Goal: Task Accomplishment & Management: Manage account settings

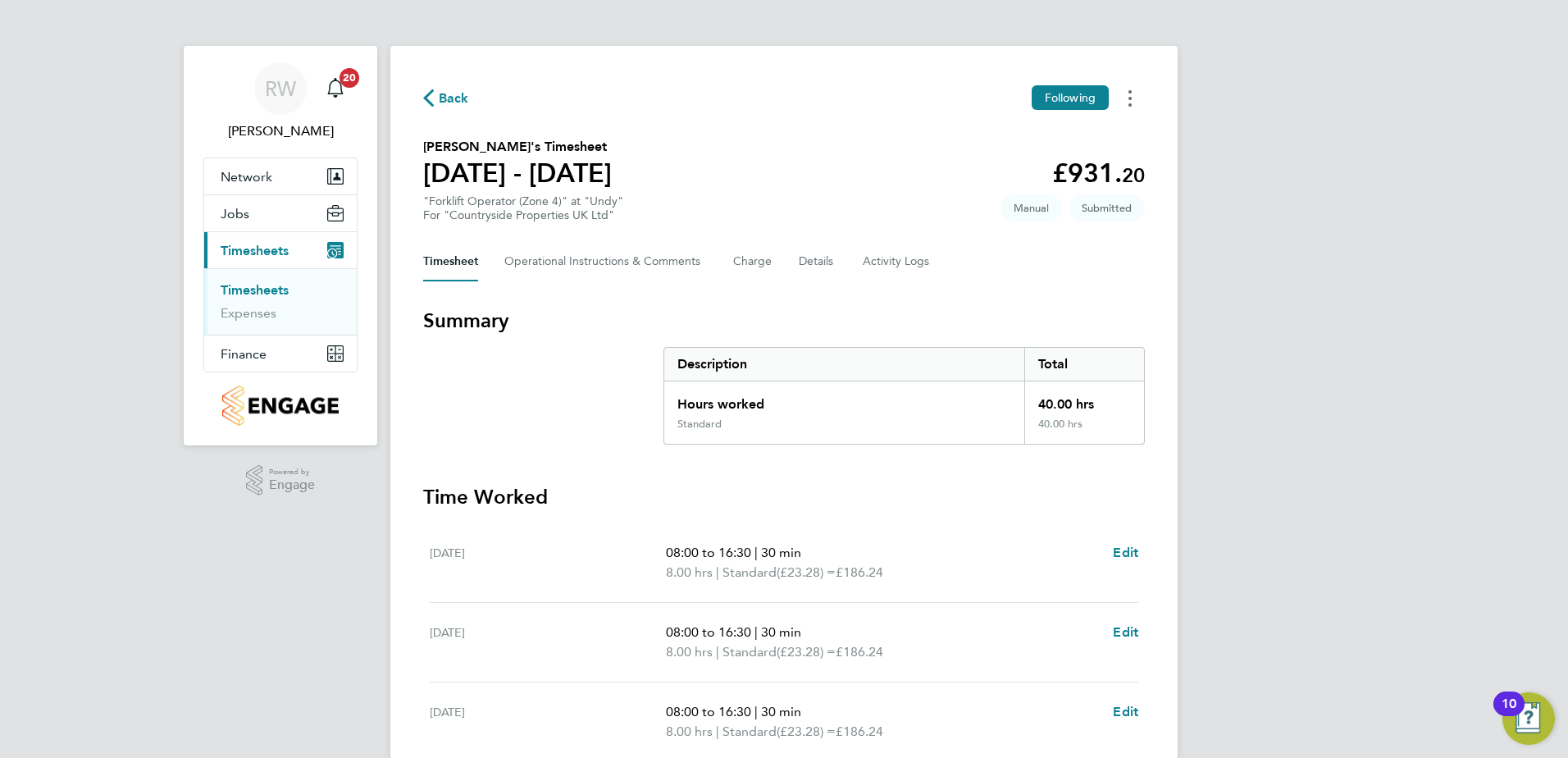
click at [1128, 102] on button "Timesheets Menu" at bounding box center [1130, 98] width 30 height 25
click at [835, 135] on div "Back Following [PERSON_NAME] as absent Download timesheet [PERSON_NAME]'s Times…" at bounding box center [783, 603] width 787 height 1112
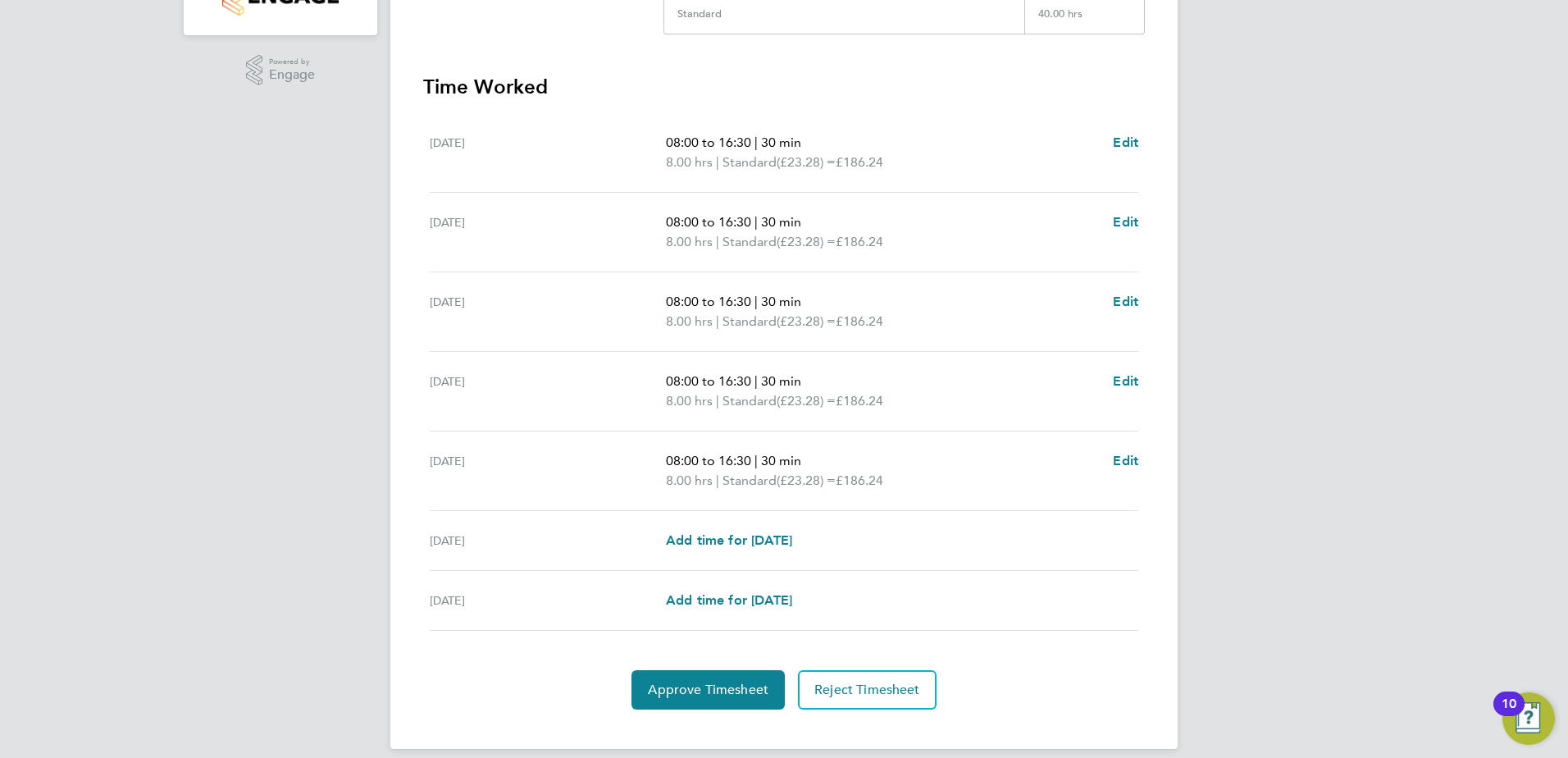
scroll to position [427, 0]
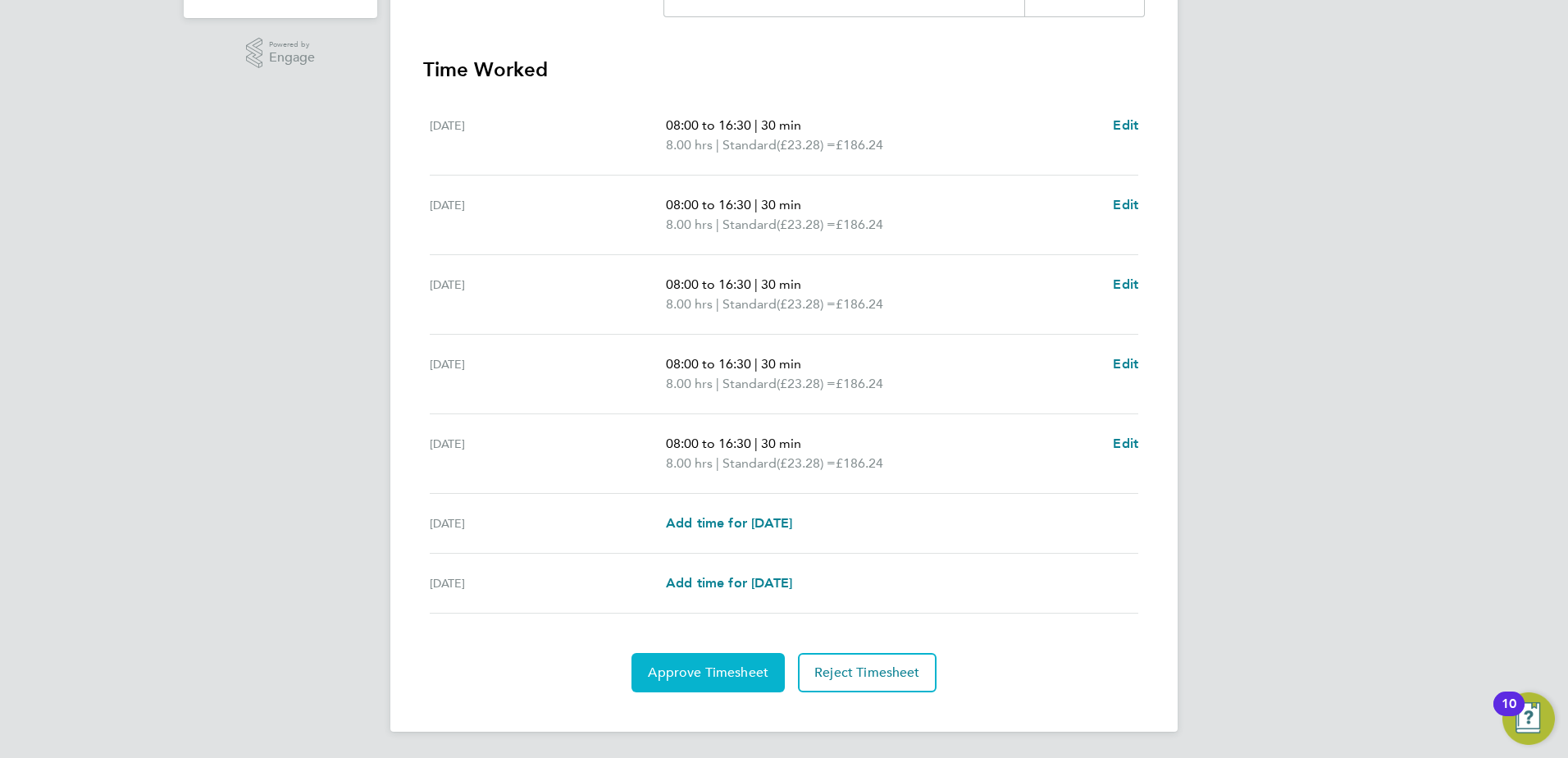
click at [694, 688] on button "Approve Timesheet" at bounding box center [708, 672] width 154 height 40
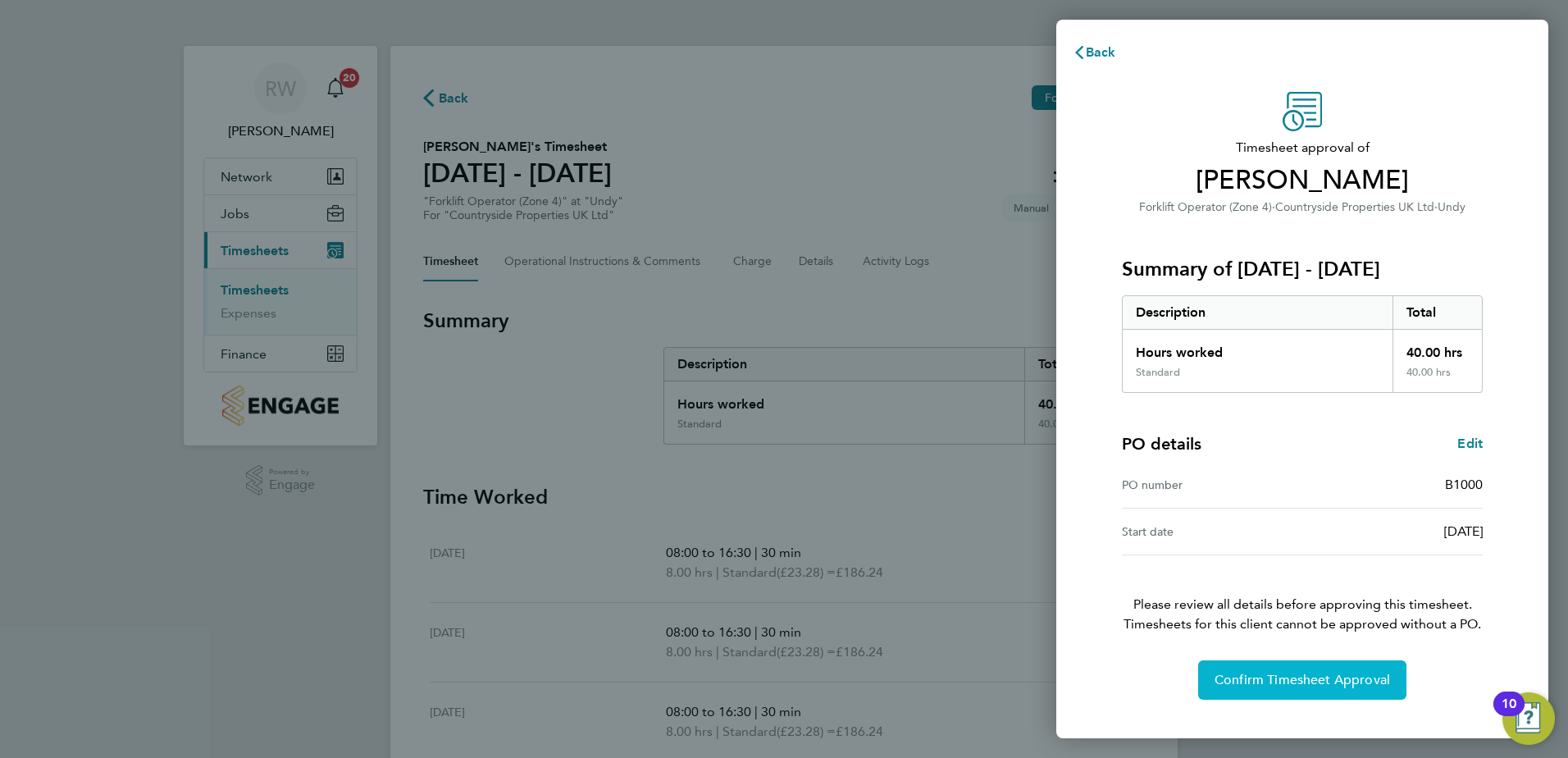
click at [1255, 684] on span "Confirm Timesheet Approval" at bounding box center [1302, 679] width 176 height 16
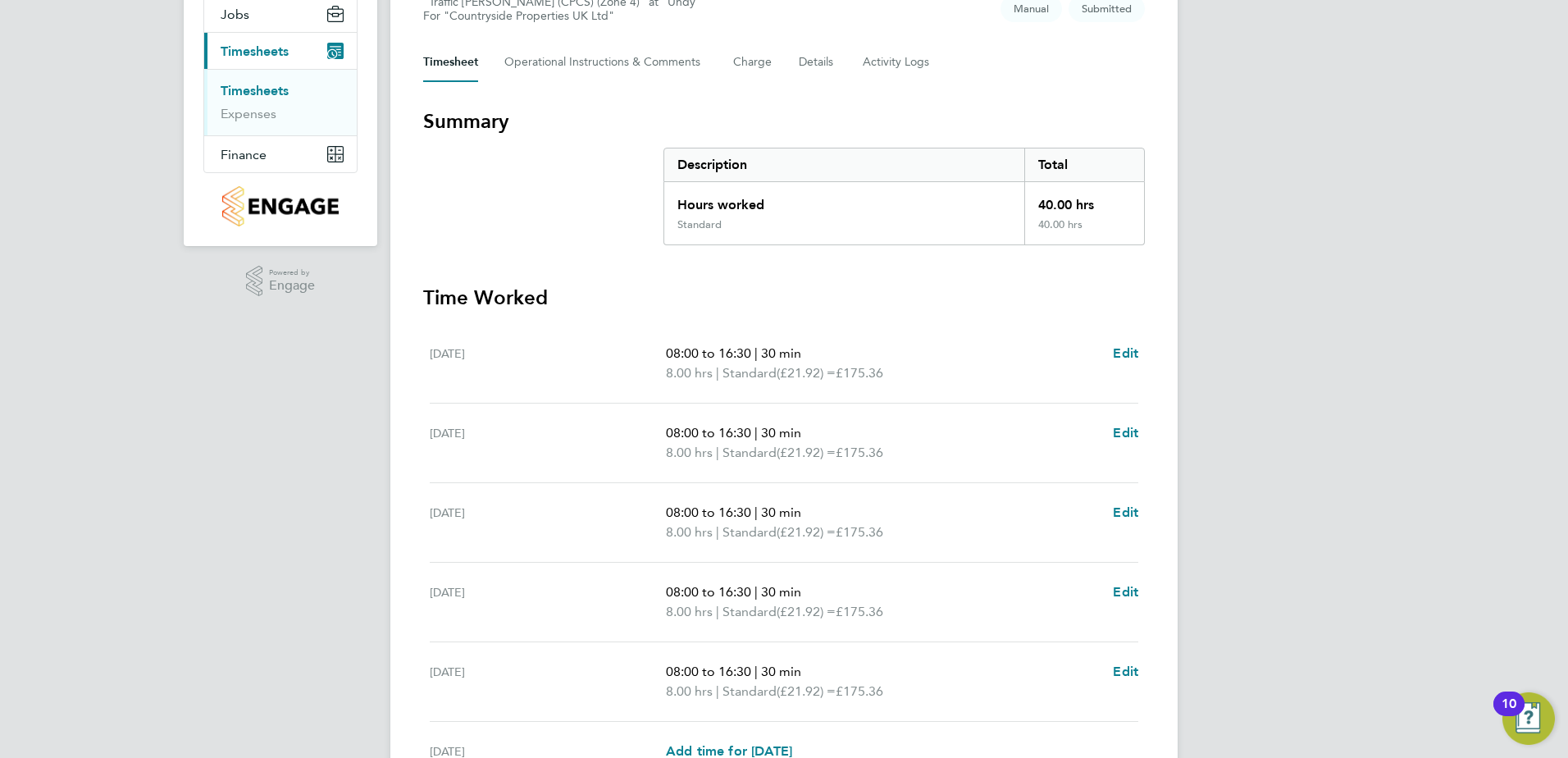
scroll to position [367, 0]
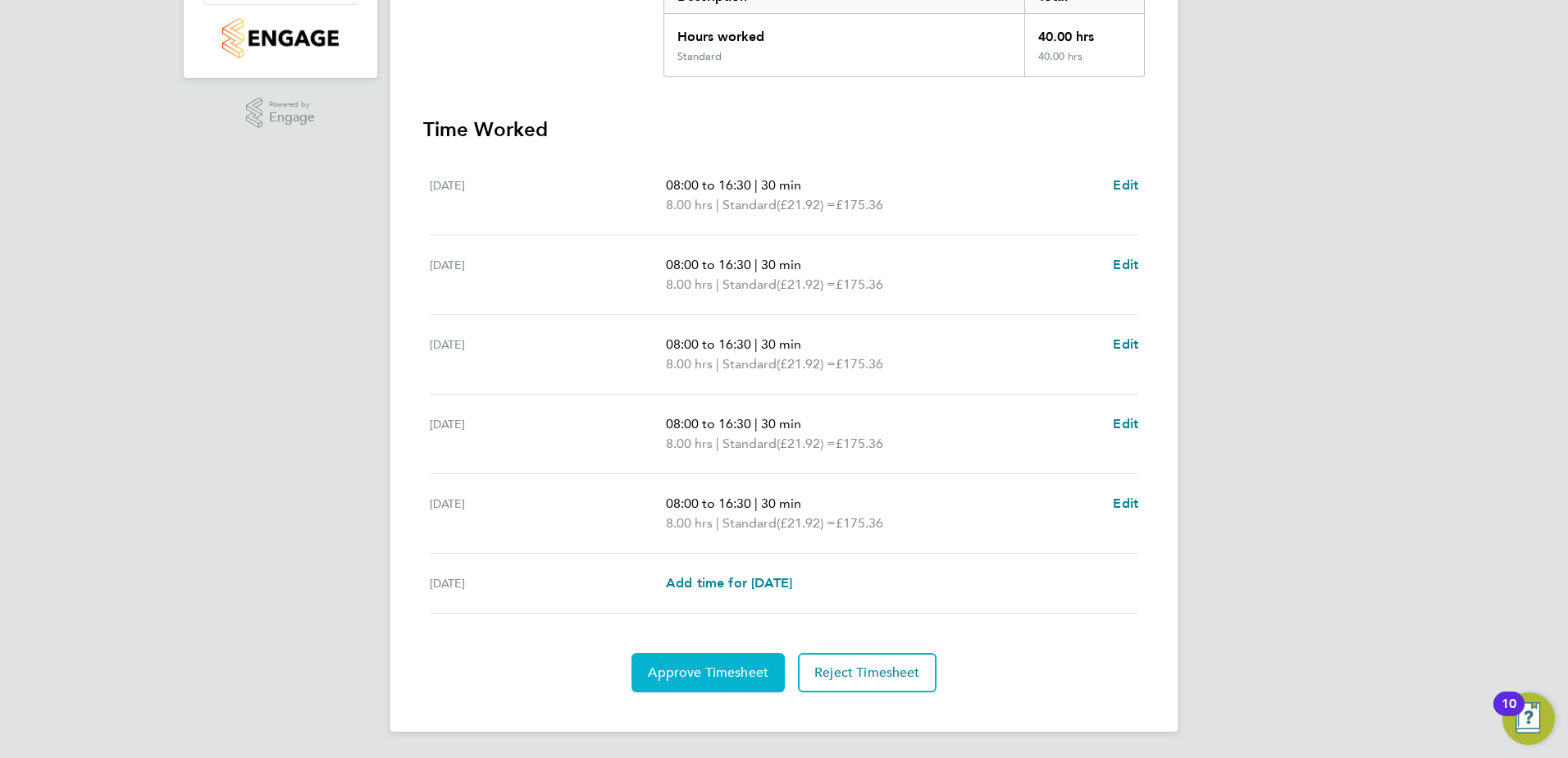
click at [687, 677] on span "Approve Timesheet" at bounding box center [708, 672] width 121 height 16
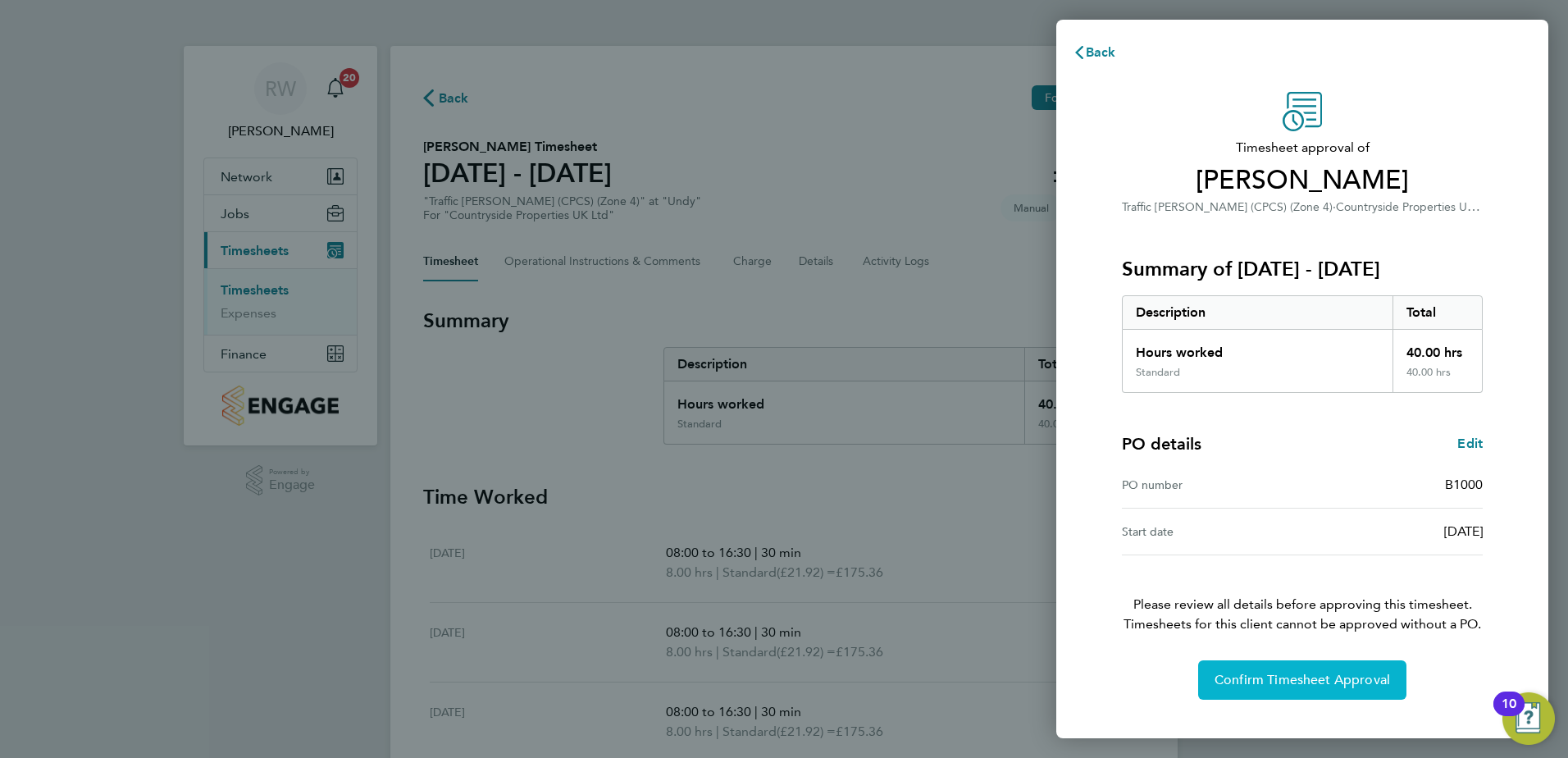
click at [1340, 677] on span "Confirm Timesheet Approval" at bounding box center [1302, 679] width 176 height 16
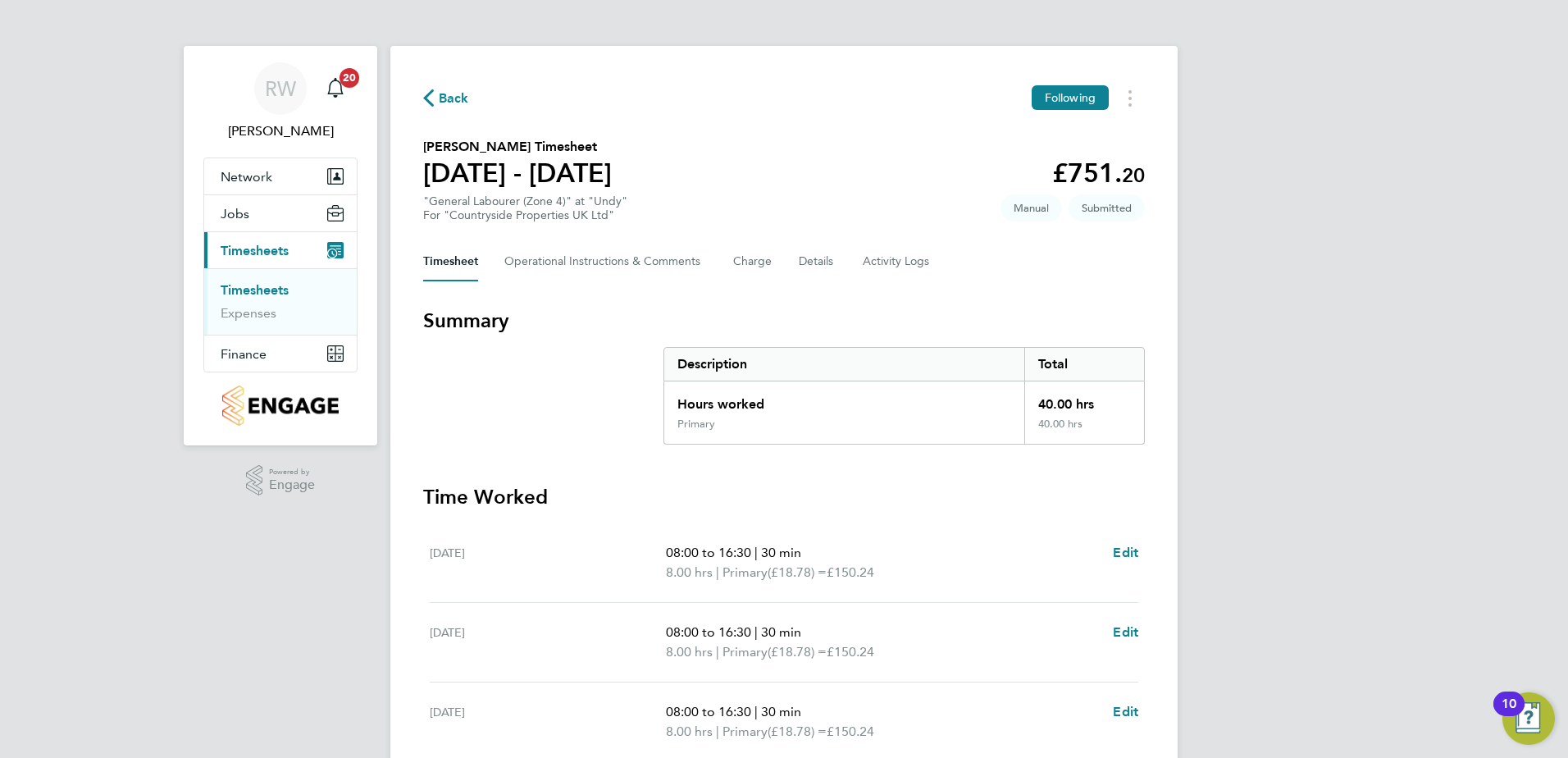
scroll to position [427, 0]
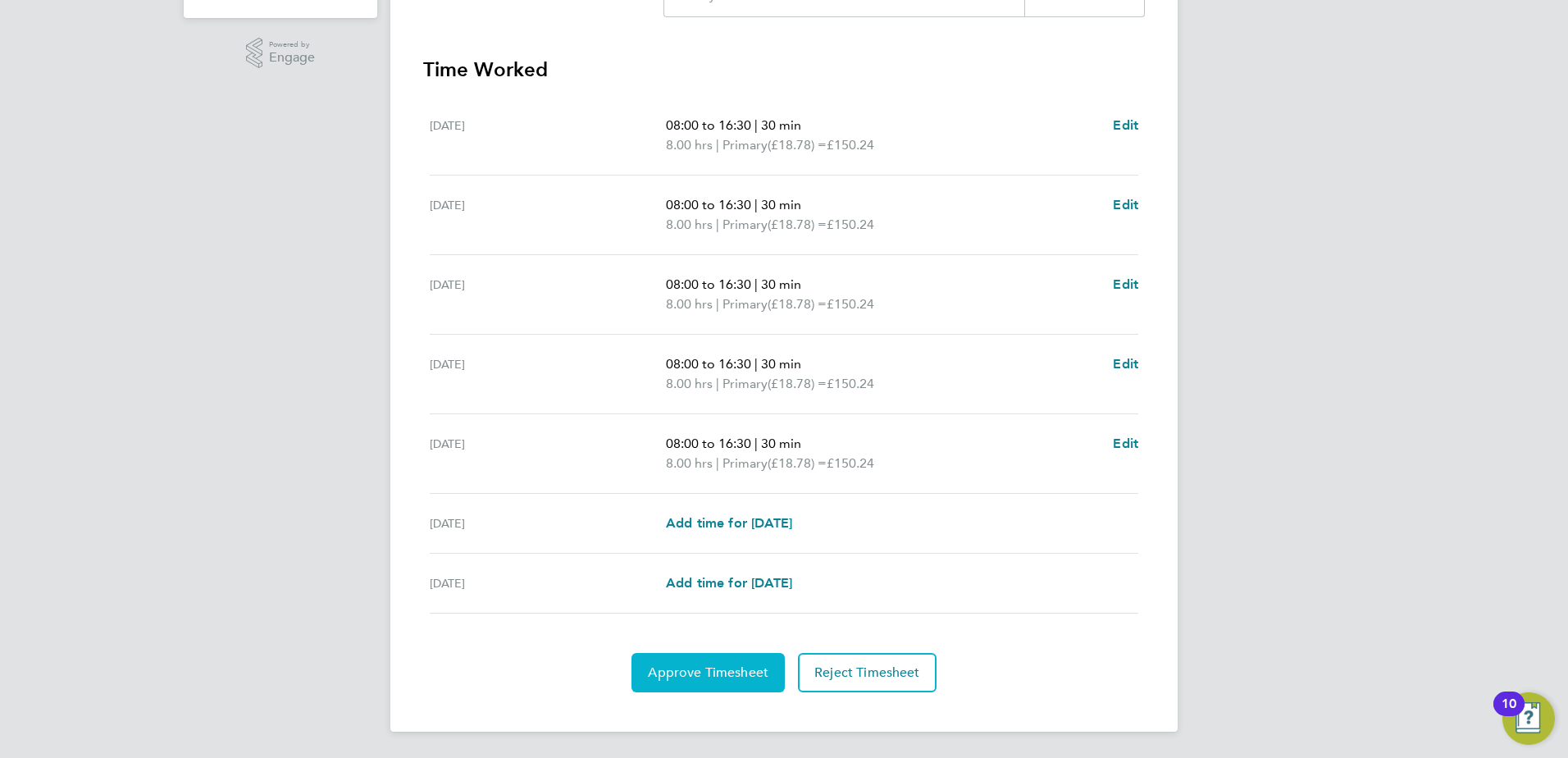
click at [681, 683] on button "Approve Timesheet" at bounding box center [708, 672] width 154 height 40
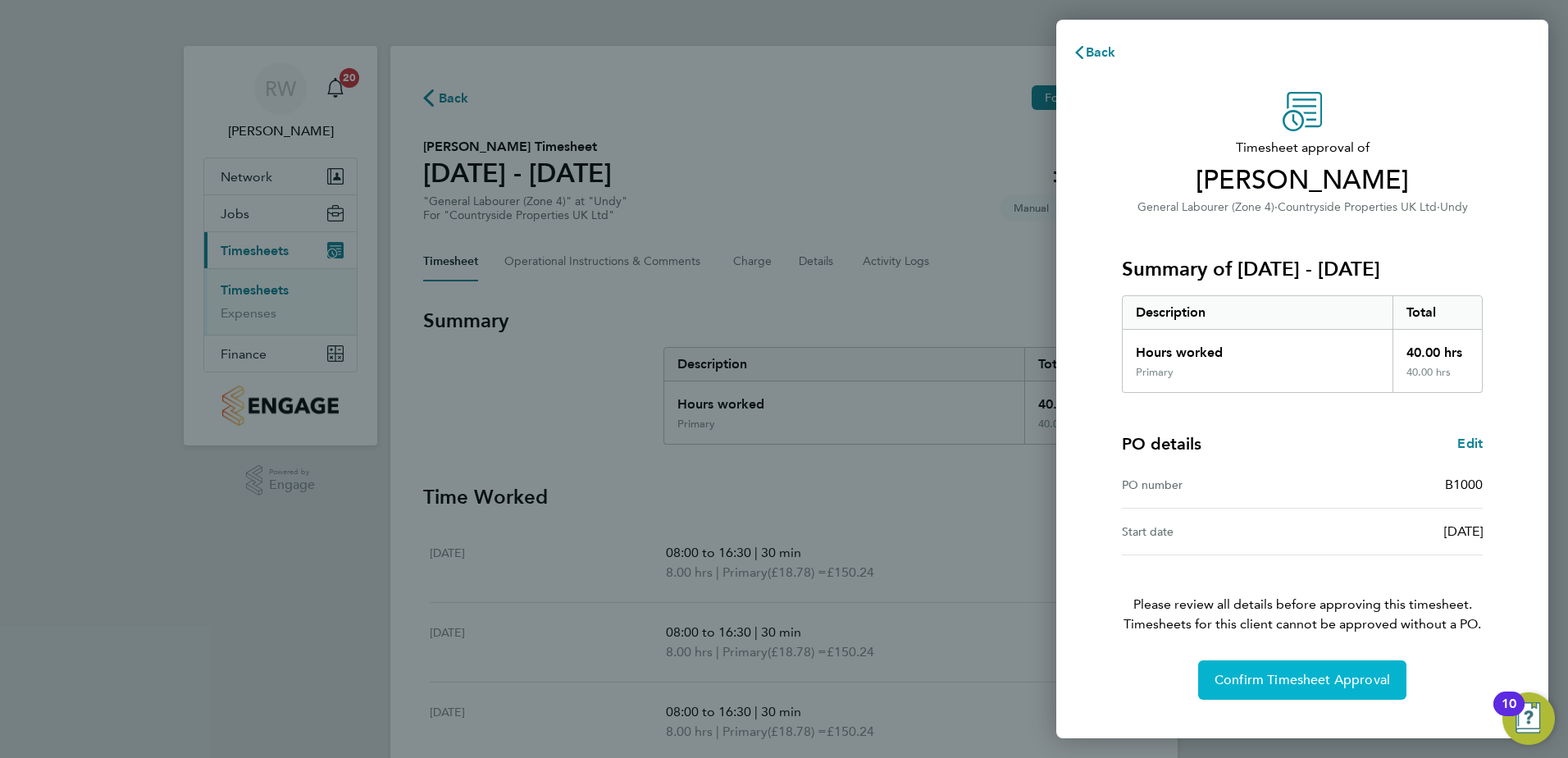
click at [1253, 679] on span "Confirm Timesheet Approval" at bounding box center [1302, 679] width 176 height 16
